Goal: Task Accomplishment & Management: Manage account settings

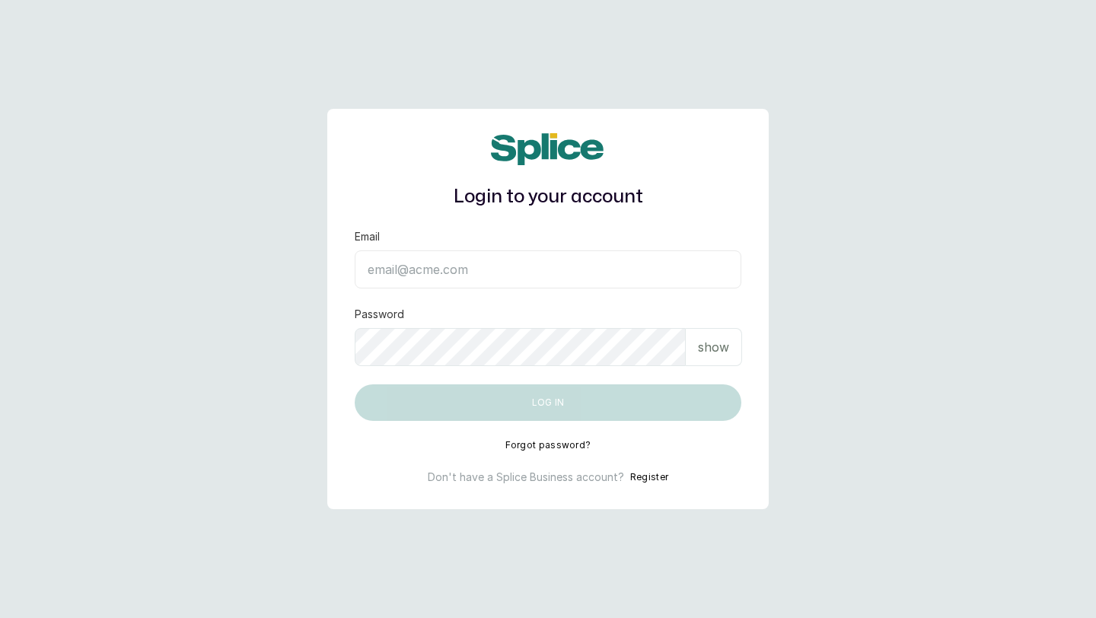
type input "[EMAIL_ADDRESS][DOMAIN_NAME]"
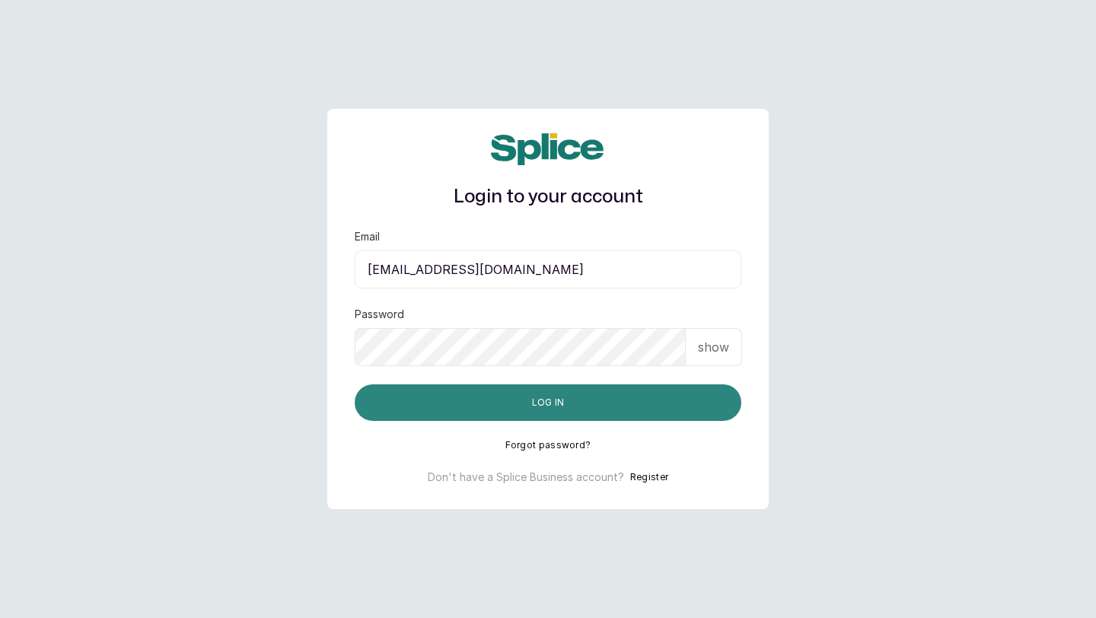
click at [617, 416] on button "Log in" at bounding box center [548, 402] width 387 height 37
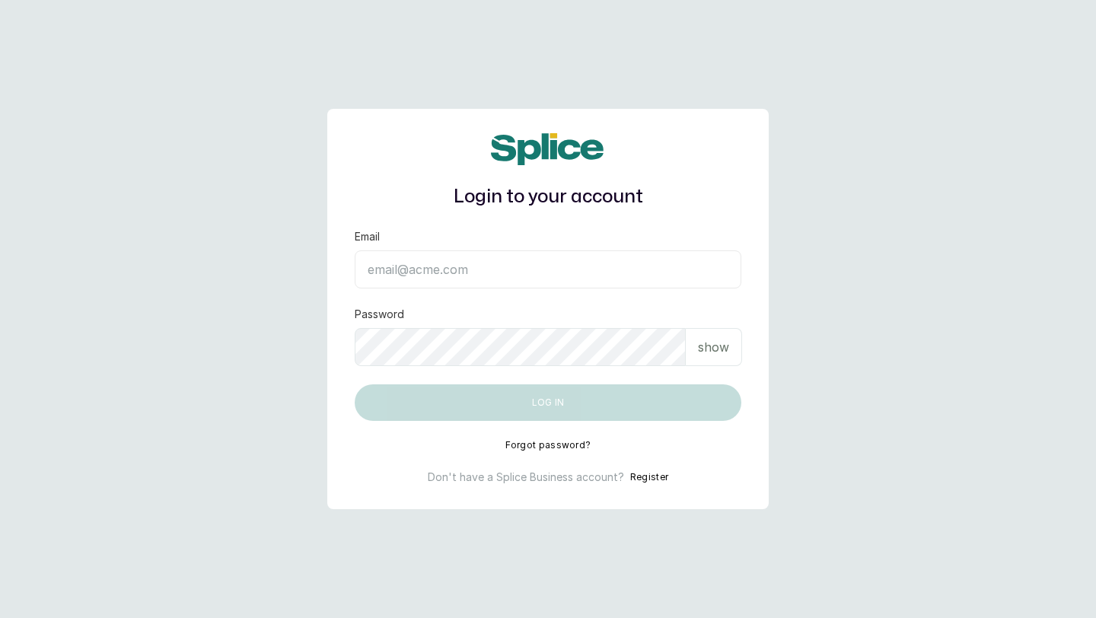
type input "[EMAIL_ADDRESS][DOMAIN_NAME]"
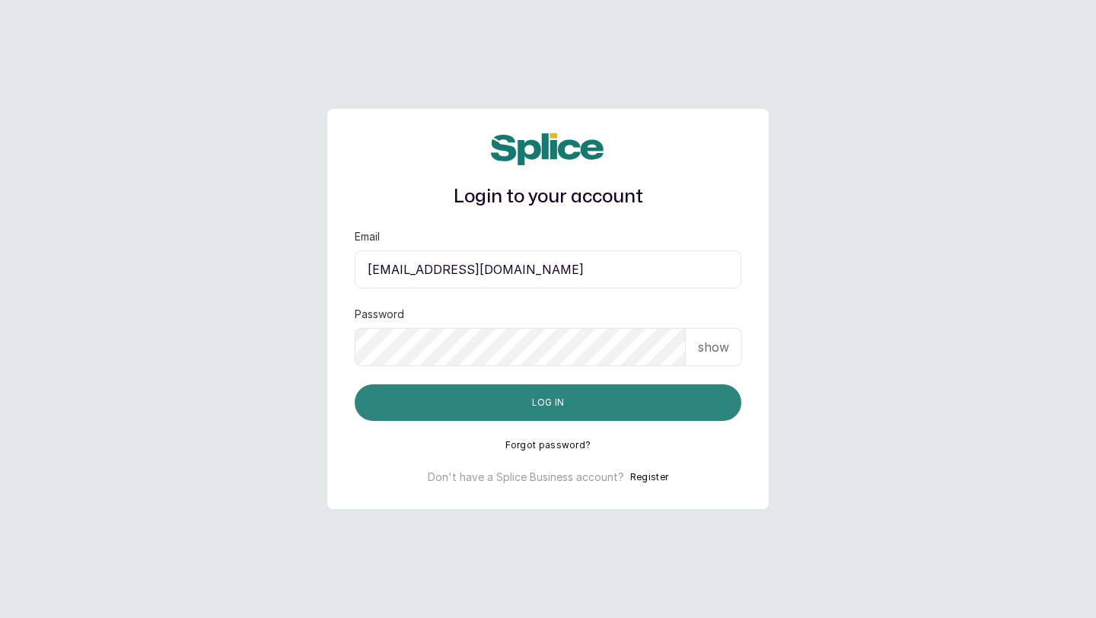
click at [549, 404] on button "Log in" at bounding box center [548, 402] width 387 height 37
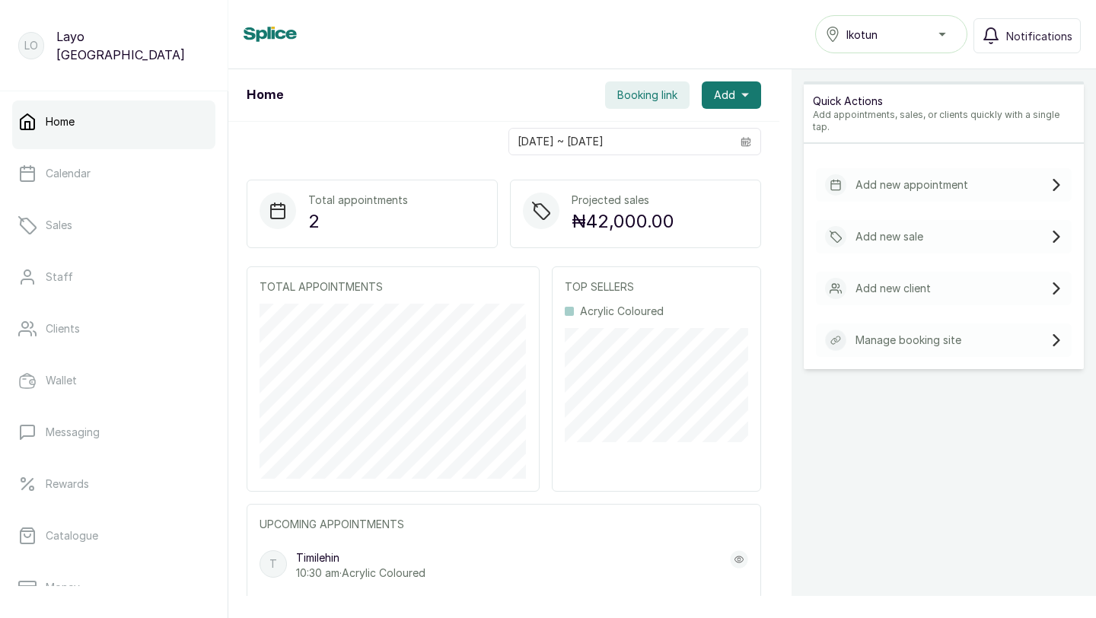
click at [549, 404] on div "TOTAL APPOINTMENTS TOP SELLERS Acrylic Coloured" at bounding box center [504, 378] width 515 height 225
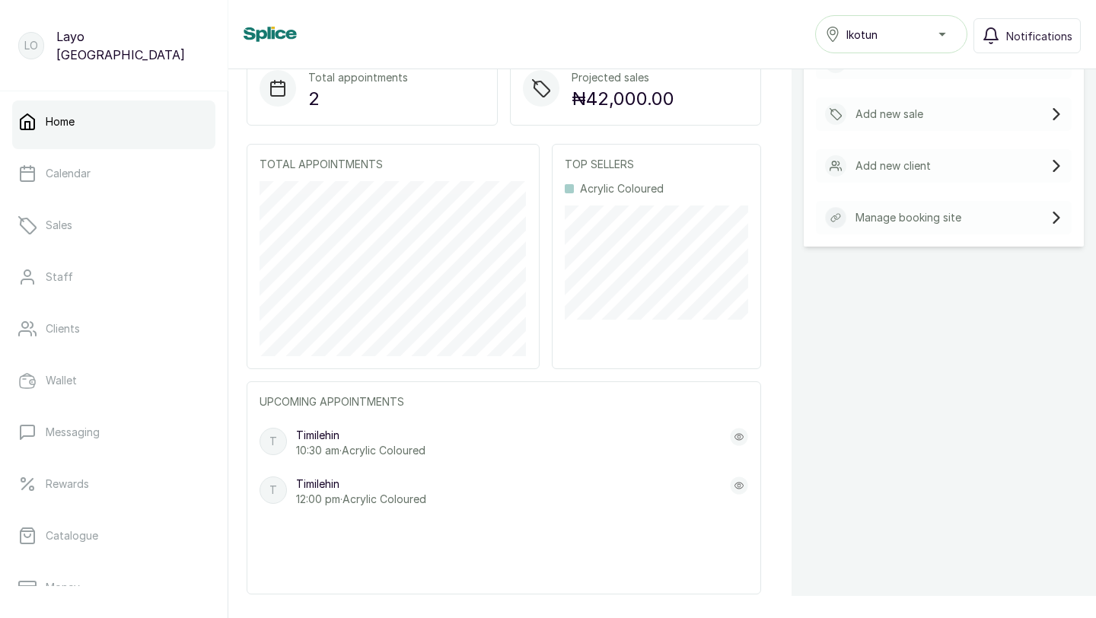
scroll to position [122, 0]
click at [485, 506] on div "T Timilehin 12:00 pm · Acrylic Coloured" at bounding box center [504, 492] width 489 height 30
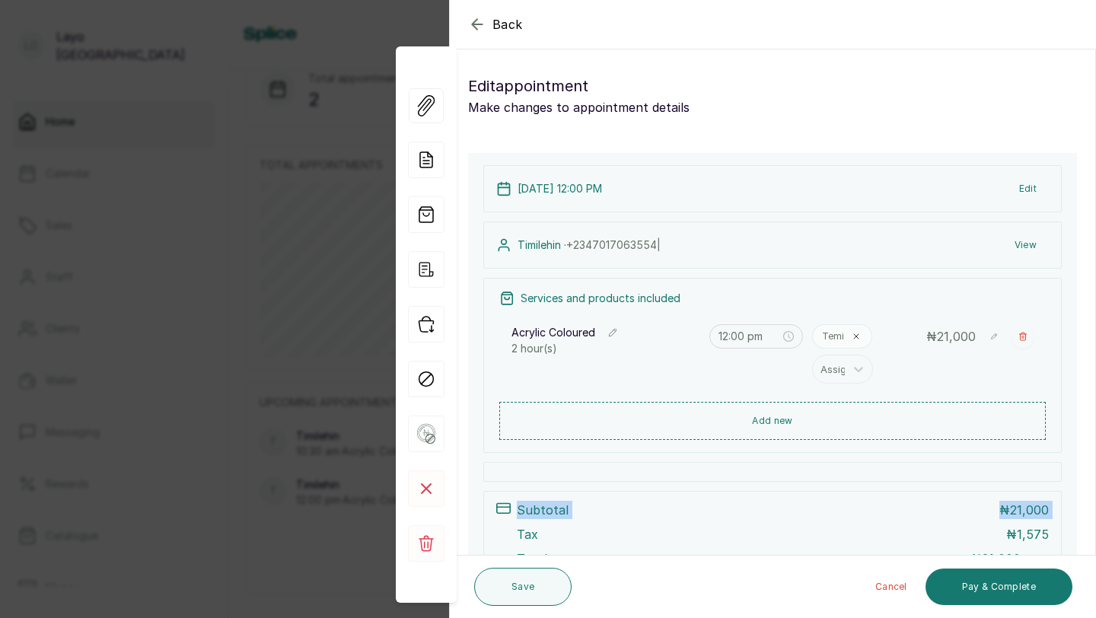
drag, startPoint x: 483, startPoint y: 506, endPoint x: 504, endPoint y: 531, distance: 32.4
click at [504, 531] on div "[DATE] 12:00 PM Edit Timilehin · [PHONE_NUMBER] | View Services and products in…" at bounding box center [772, 387] width 609 height 469
click at [901, 588] on button "Cancel" at bounding box center [891, 587] width 56 height 37
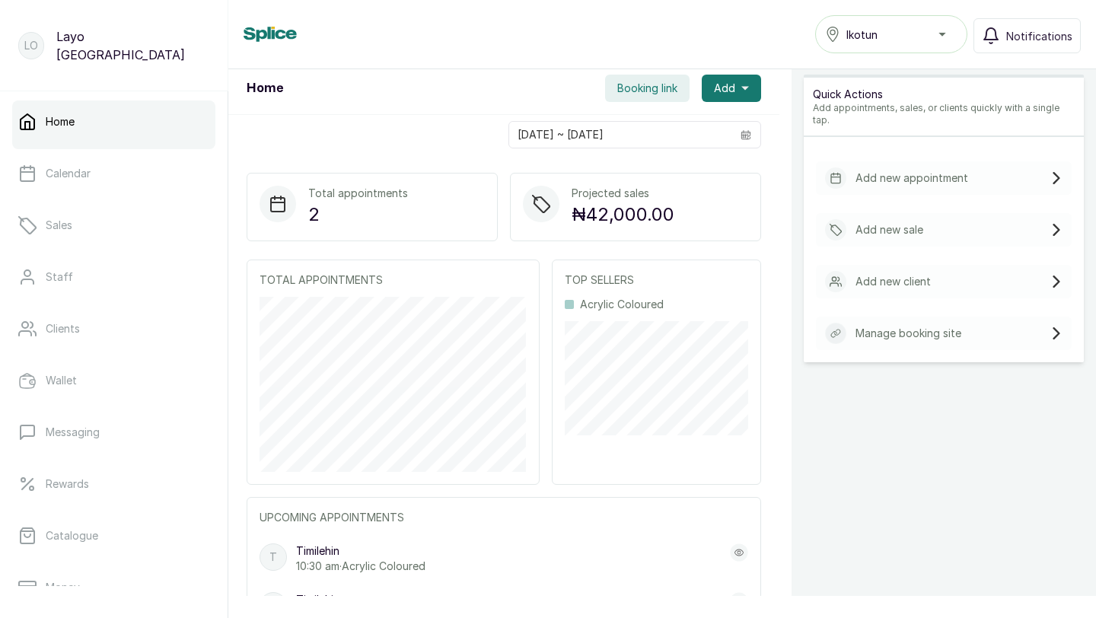
scroll to position [0, 0]
